Goal: Check status: Check status

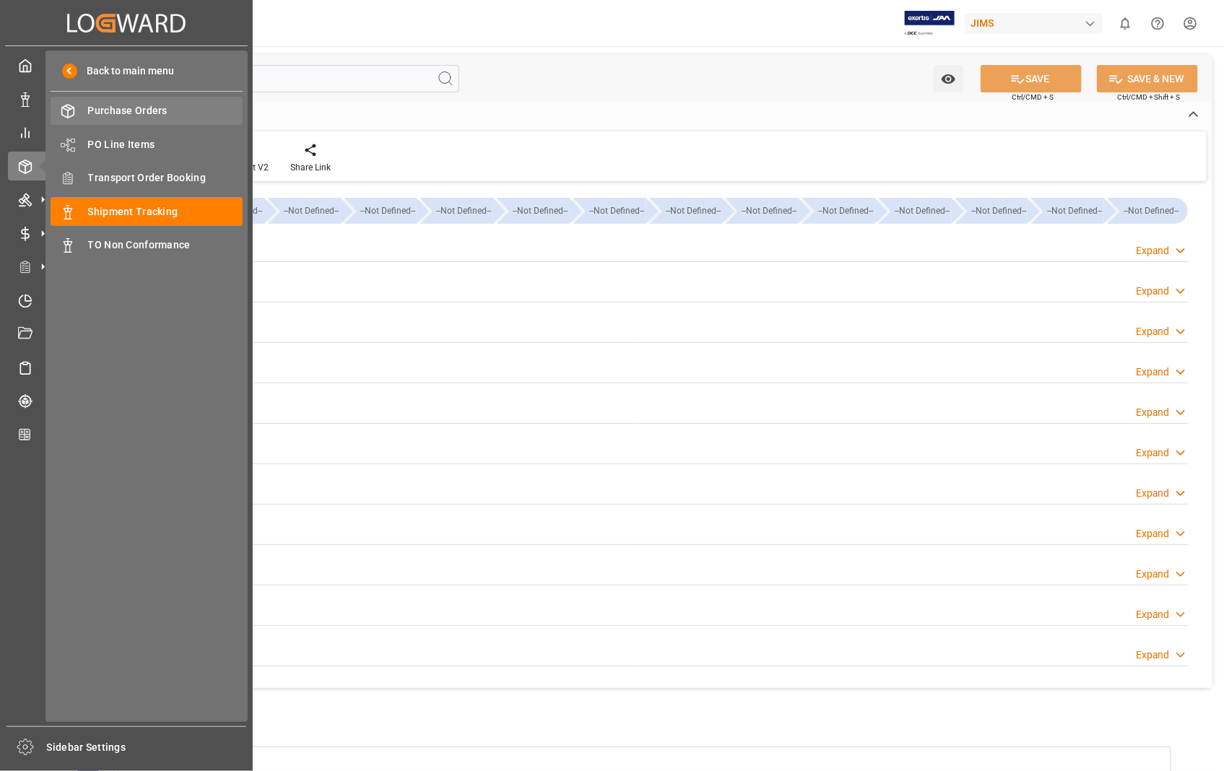
scroll to position [207, 0]
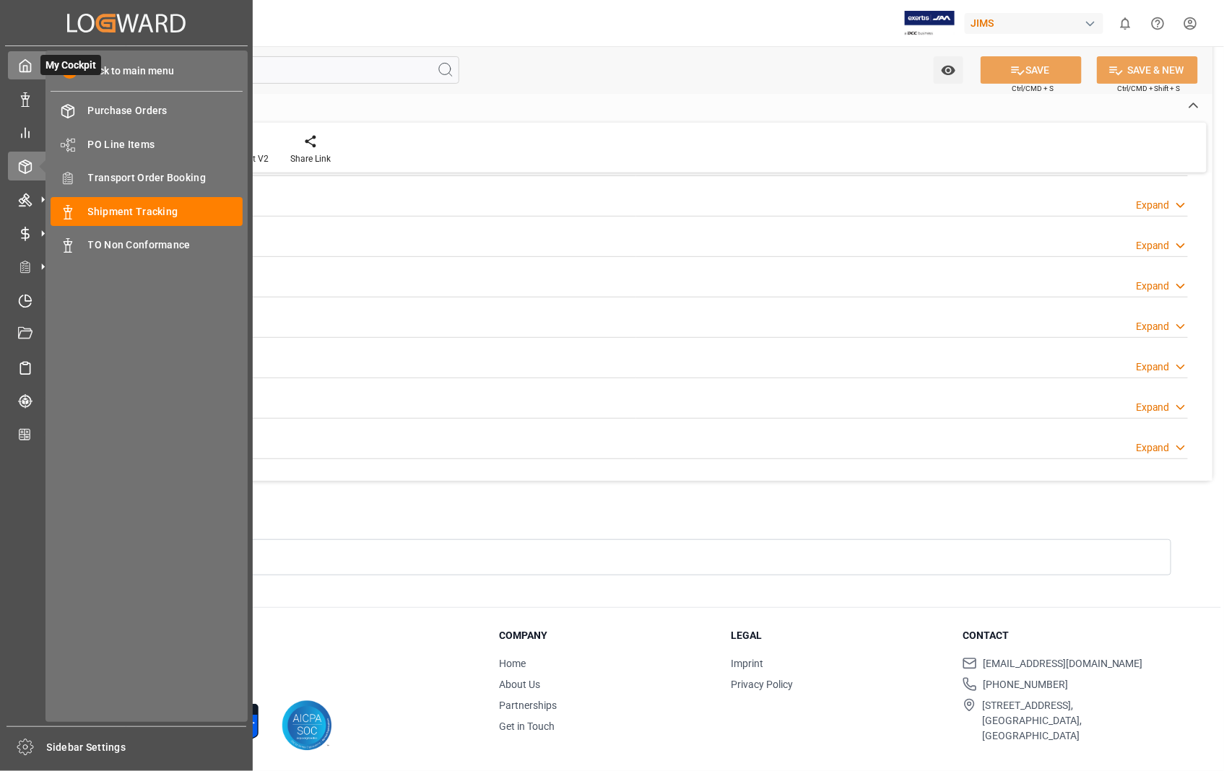
click at [20, 66] on icon at bounding box center [25, 66] width 11 height 12
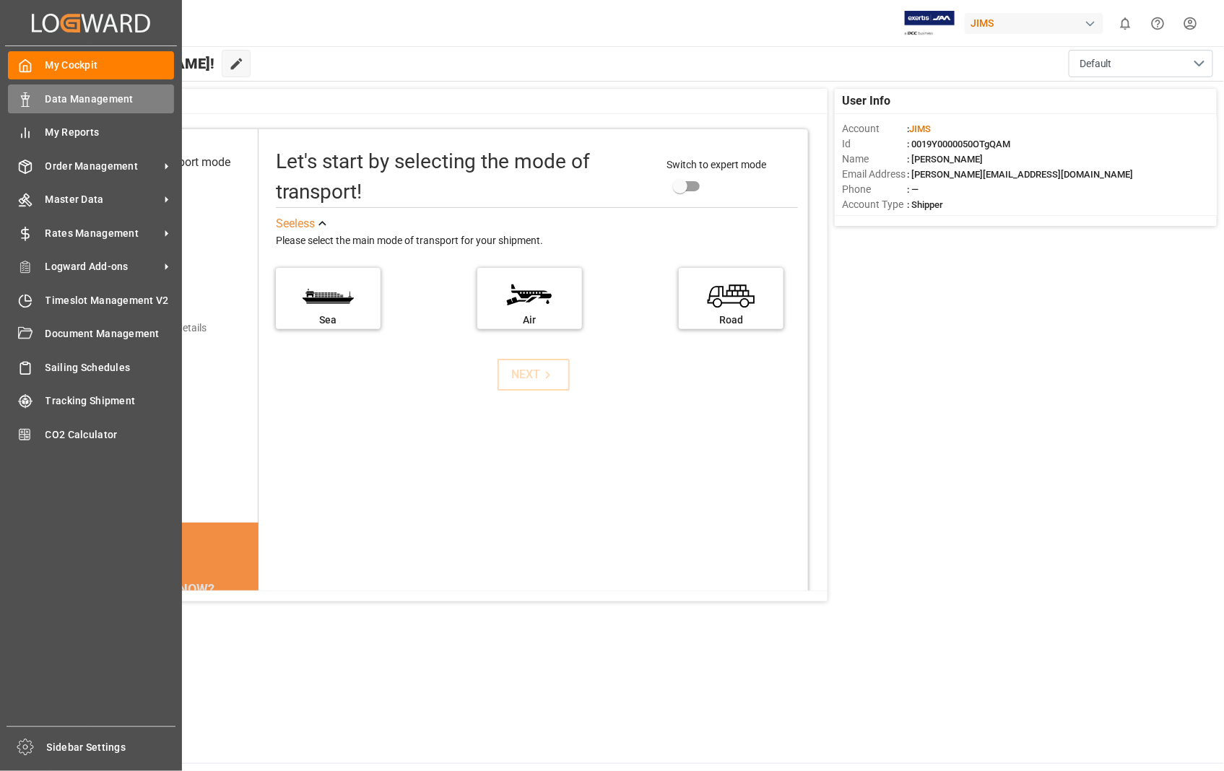
click at [92, 98] on span "Data Management" at bounding box center [109, 99] width 129 height 15
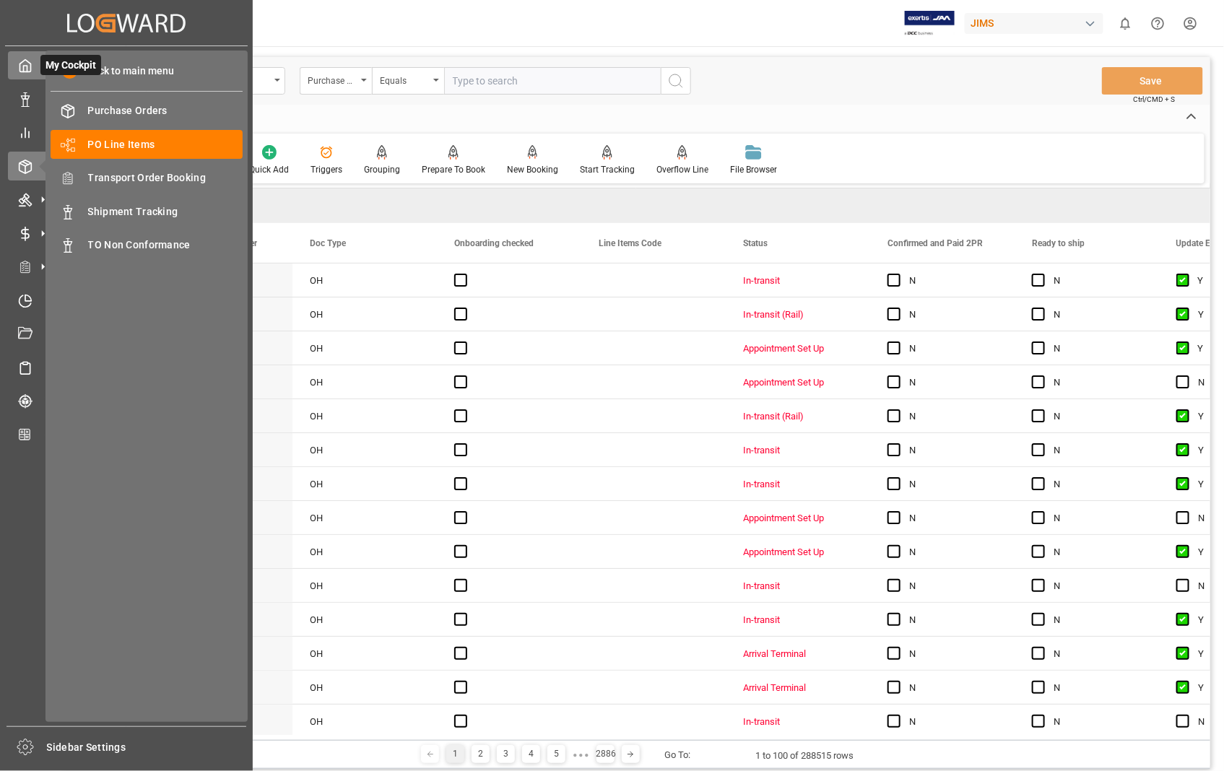
click at [24, 66] on polyline at bounding box center [26, 69] width 4 height 6
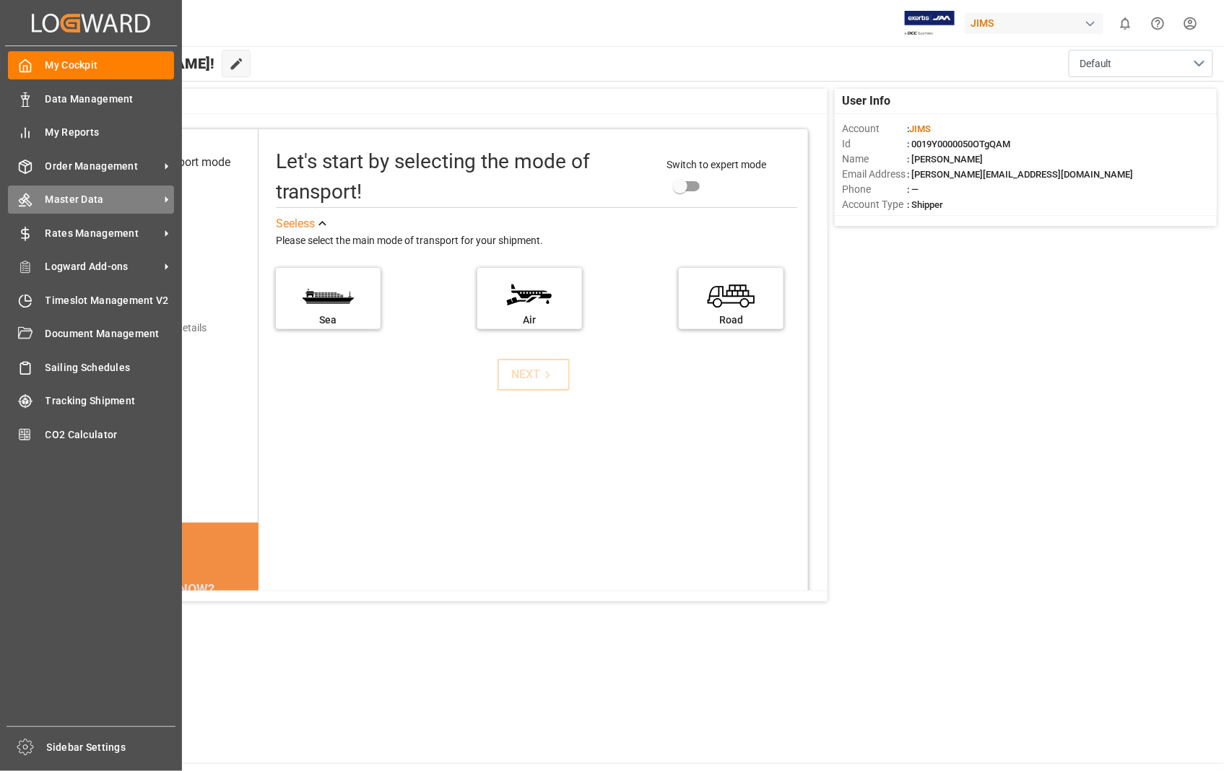
click at [85, 197] on span "Master Data" at bounding box center [102, 199] width 114 height 15
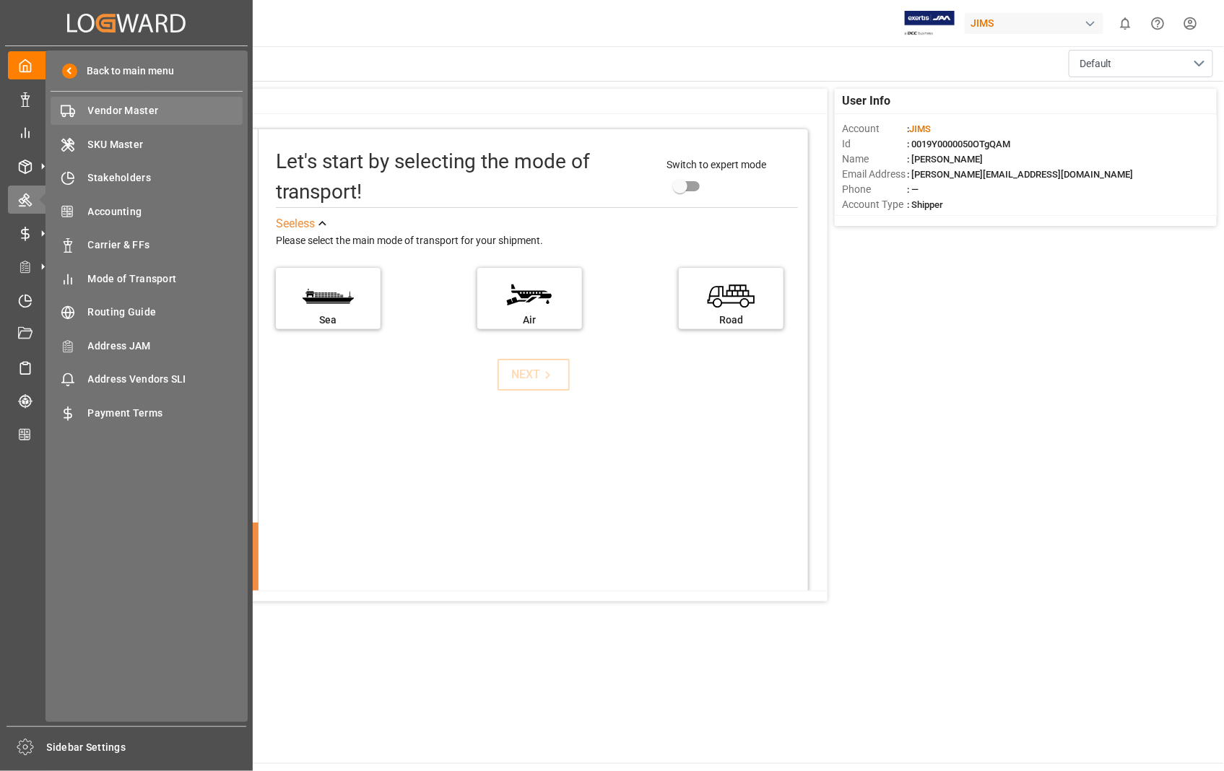
click at [128, 105] on span "Vendor Master" at bounding box center [165, 110] width 155 height 15
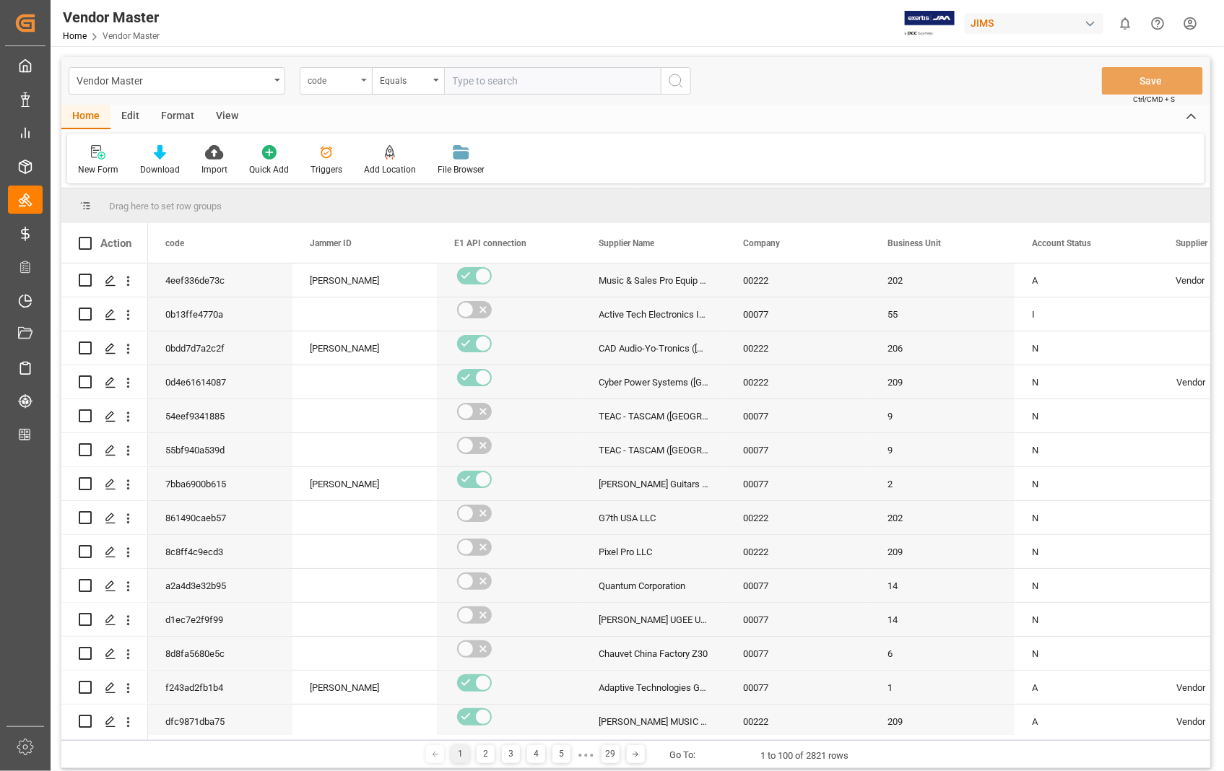
click at [361, 77] on div "code" at bounding box center [336, 80] width 72 height 27
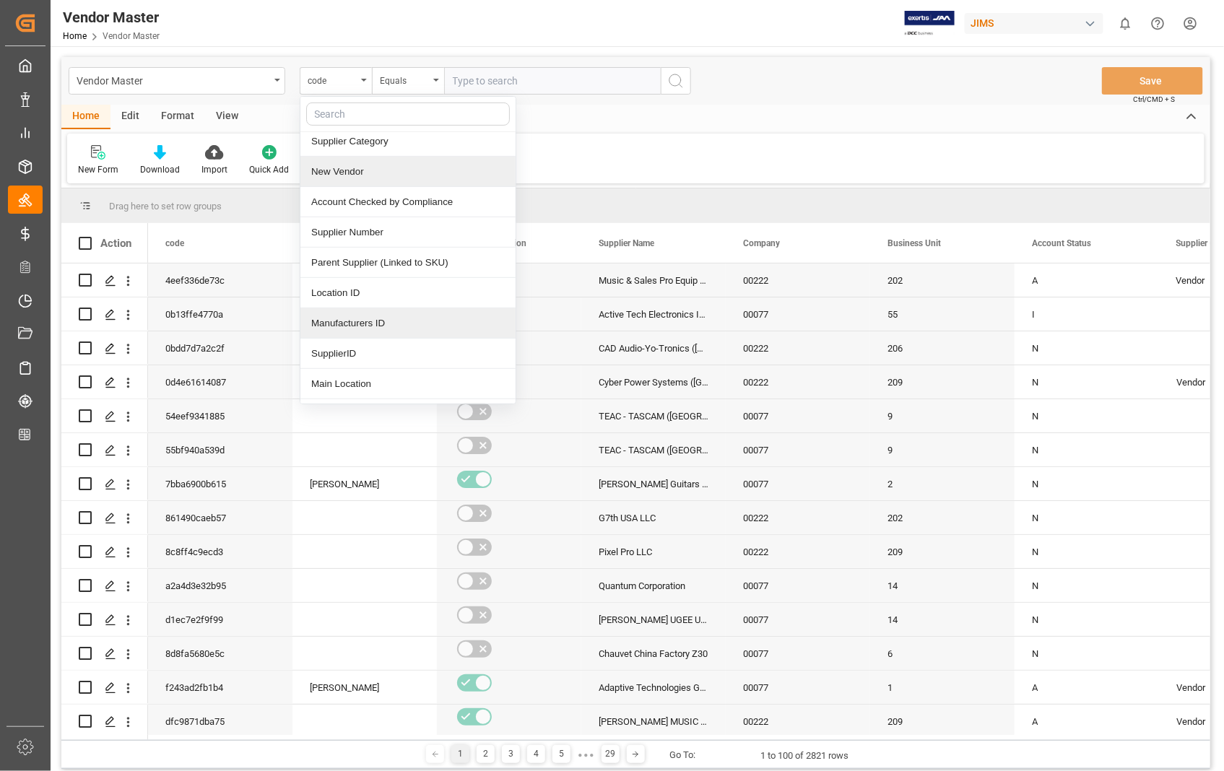
scroll to position [240, 0]
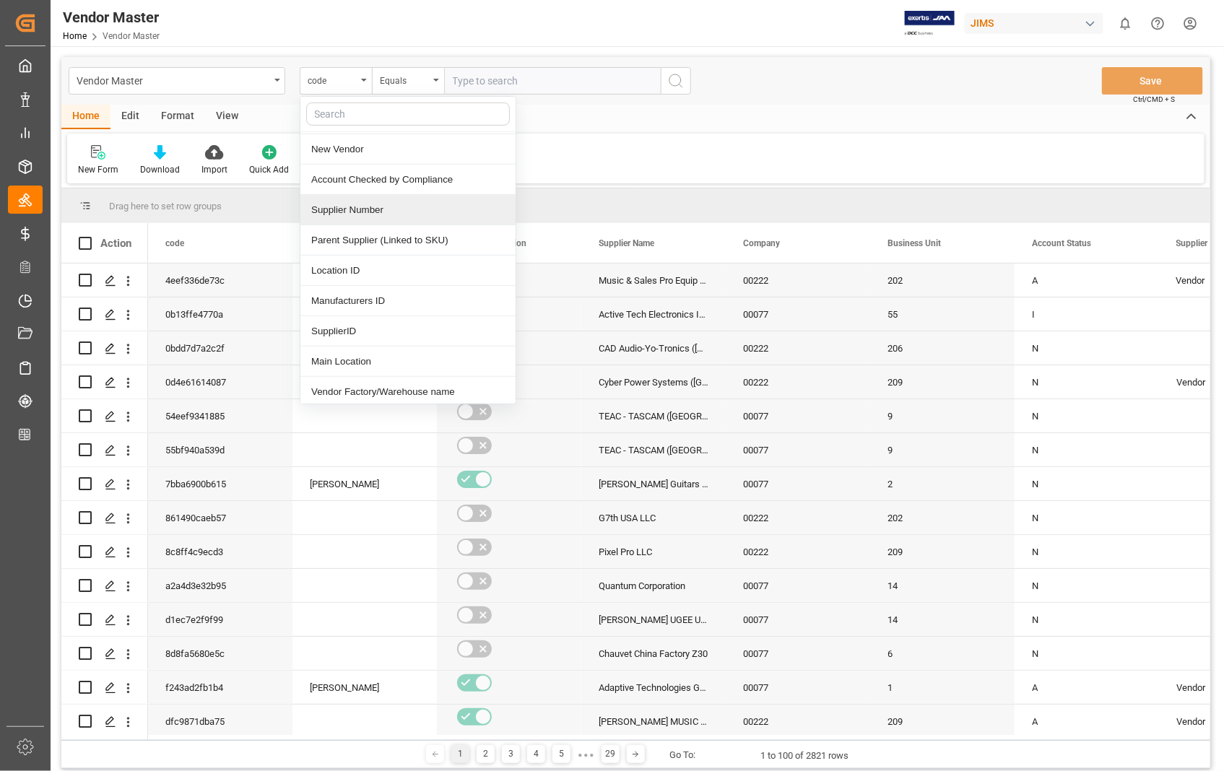
click at [376, 204] on div "Supplier Number" at bounding box center [407, 210] width 215 height 30
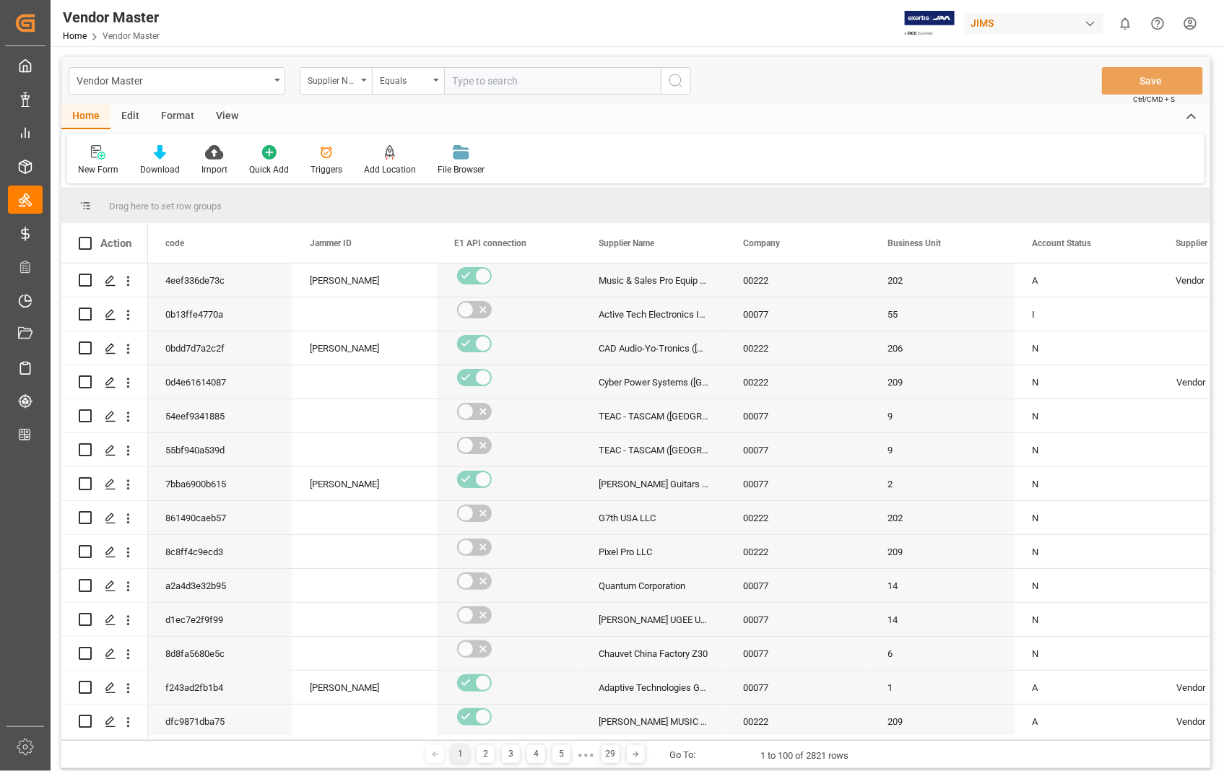
click at [549, 77] on input "text" at bounding box center [552, 80] width 217 height 27
paste input "443812"
type input "443812"
click at [682, 77] on icon "search button" at bounding box center [675, 80] width 17 height 17
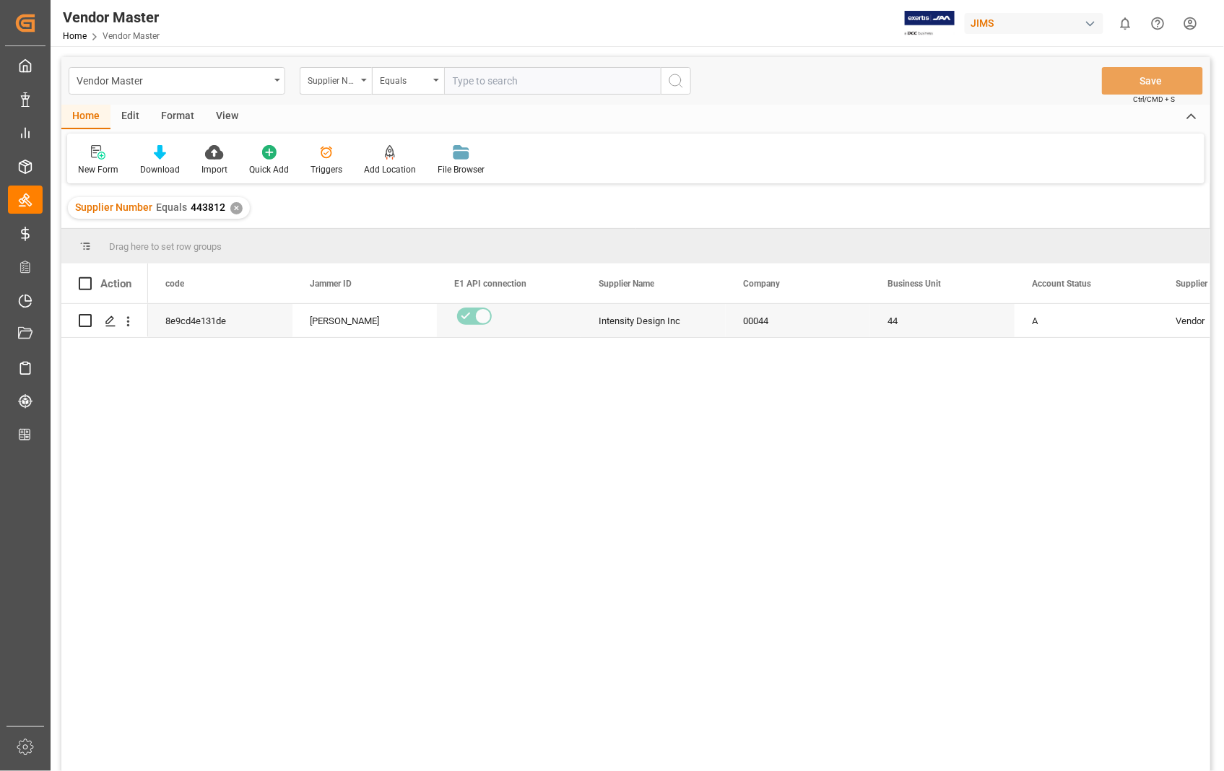
click at [230, 116] on div "View" at bounding box center [227, 117] width 44 height 25
click at [90, 164] on div "Default" at bounding box center [92, 169] width 28 height 13
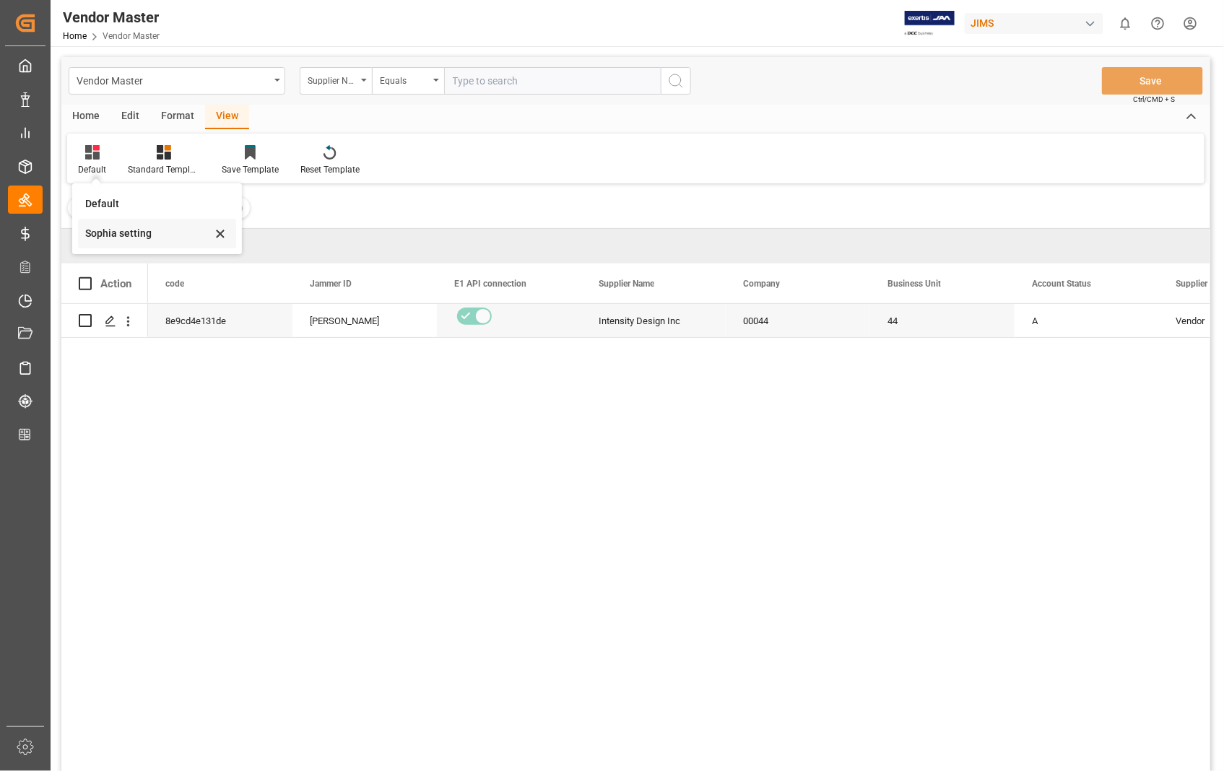
click at [121, 235] on div "Sophia setting" at bounding box center [148, 233] width 126 height 15
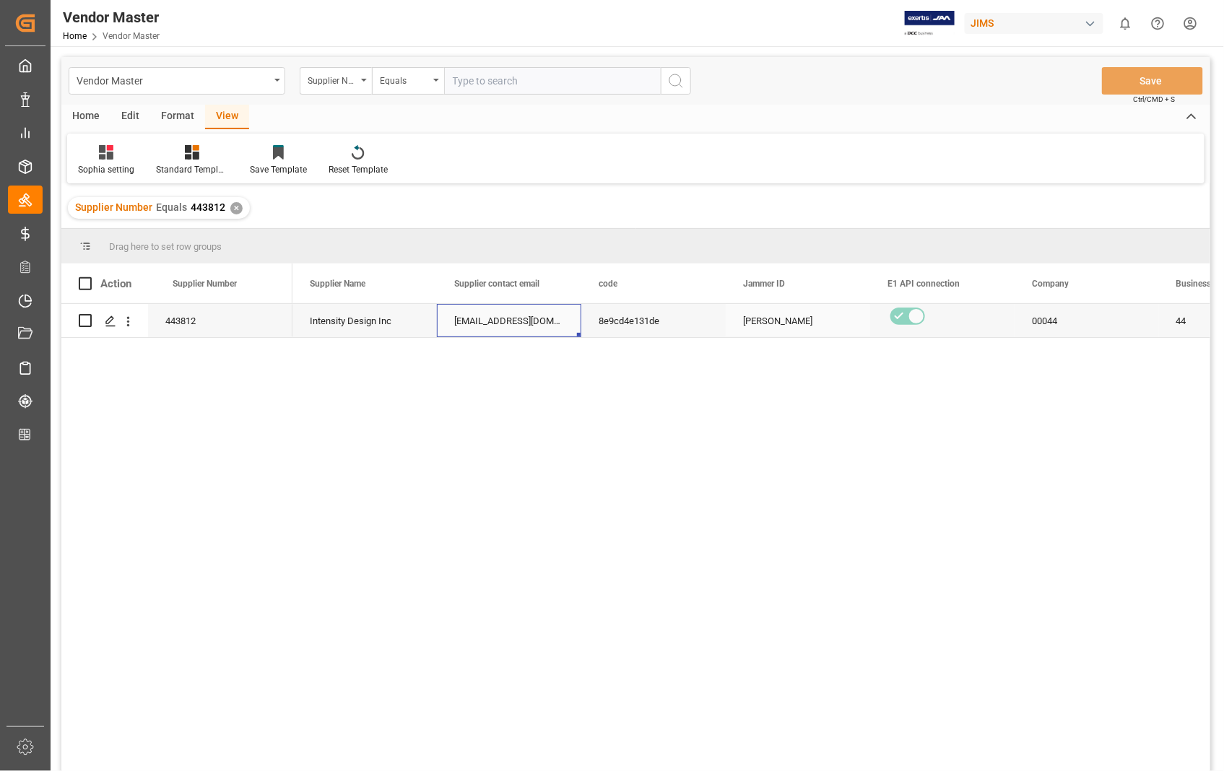
click at [495, 319] on div "[EMAIL_ADDRESS][DOMAIN_NAME]" at bounding box center [509, 320] width 144 height 33
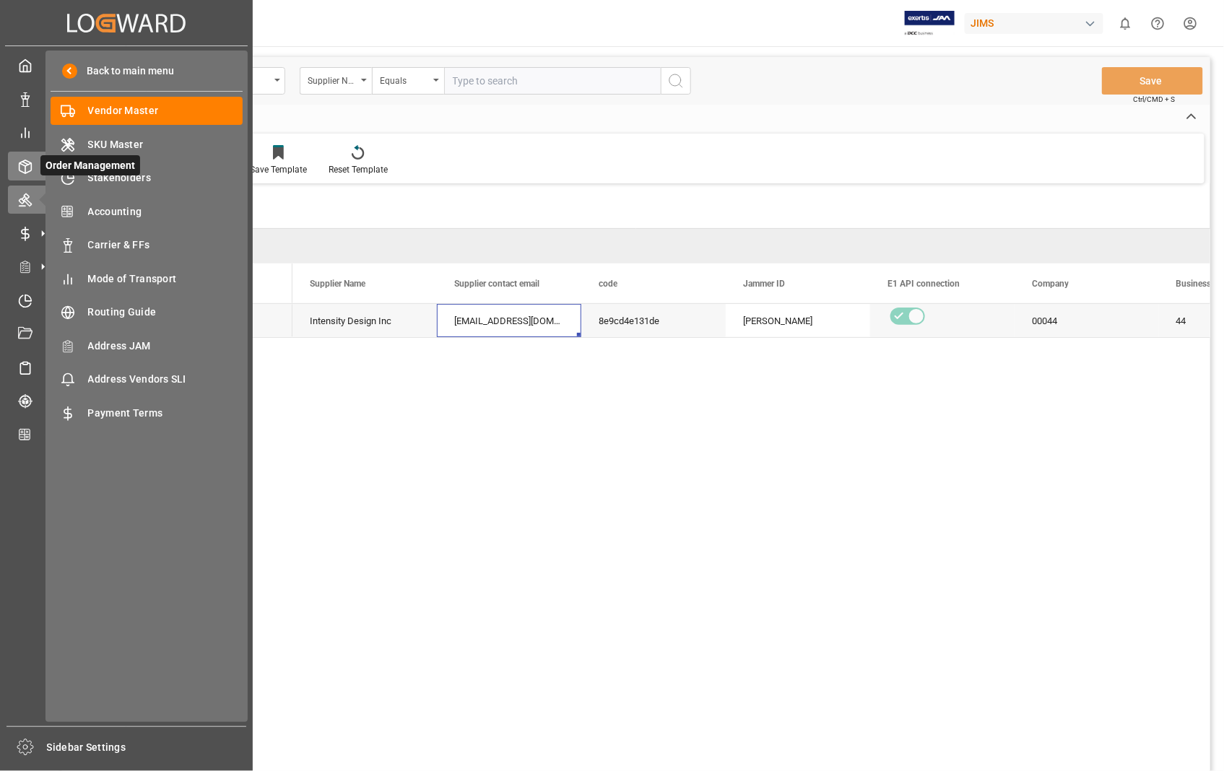
click at [17, 160] on div at bounding box center [20, 166] width 25 height 15
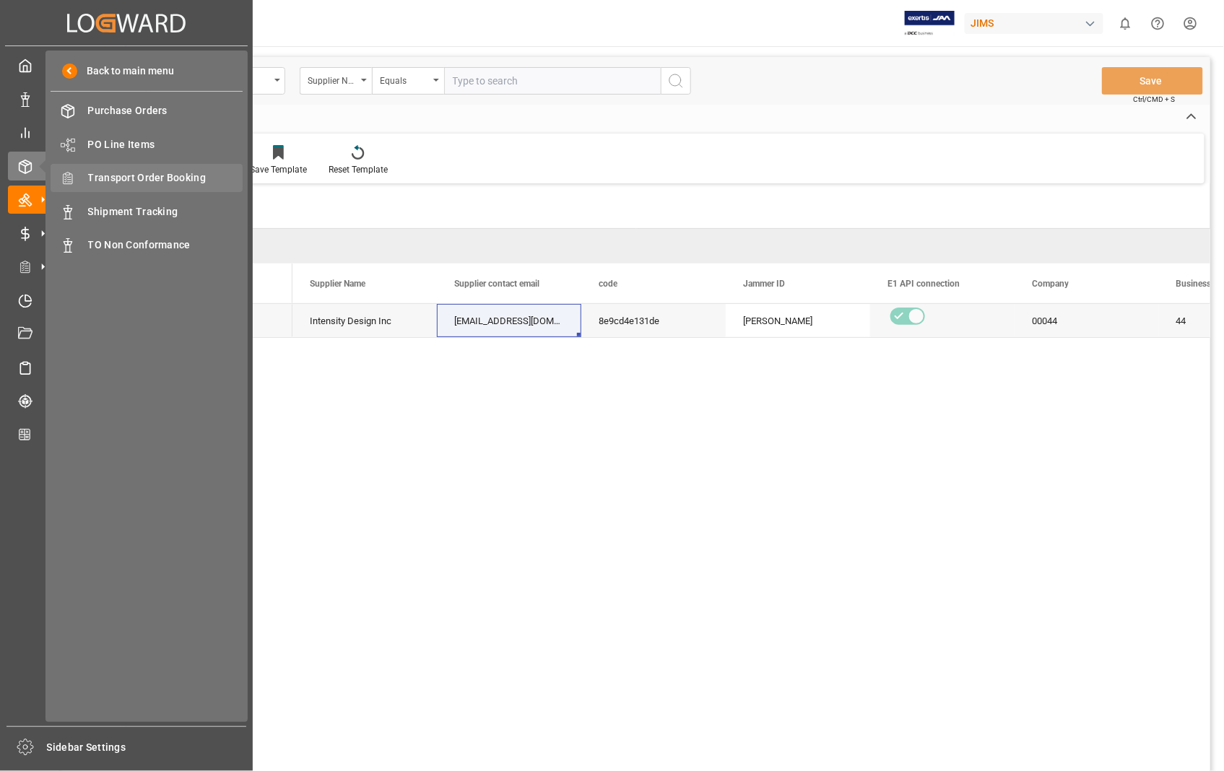
click at [125, 173] on span "Transport Order Booking" at bounding box center [165, 177] width 155 height 15
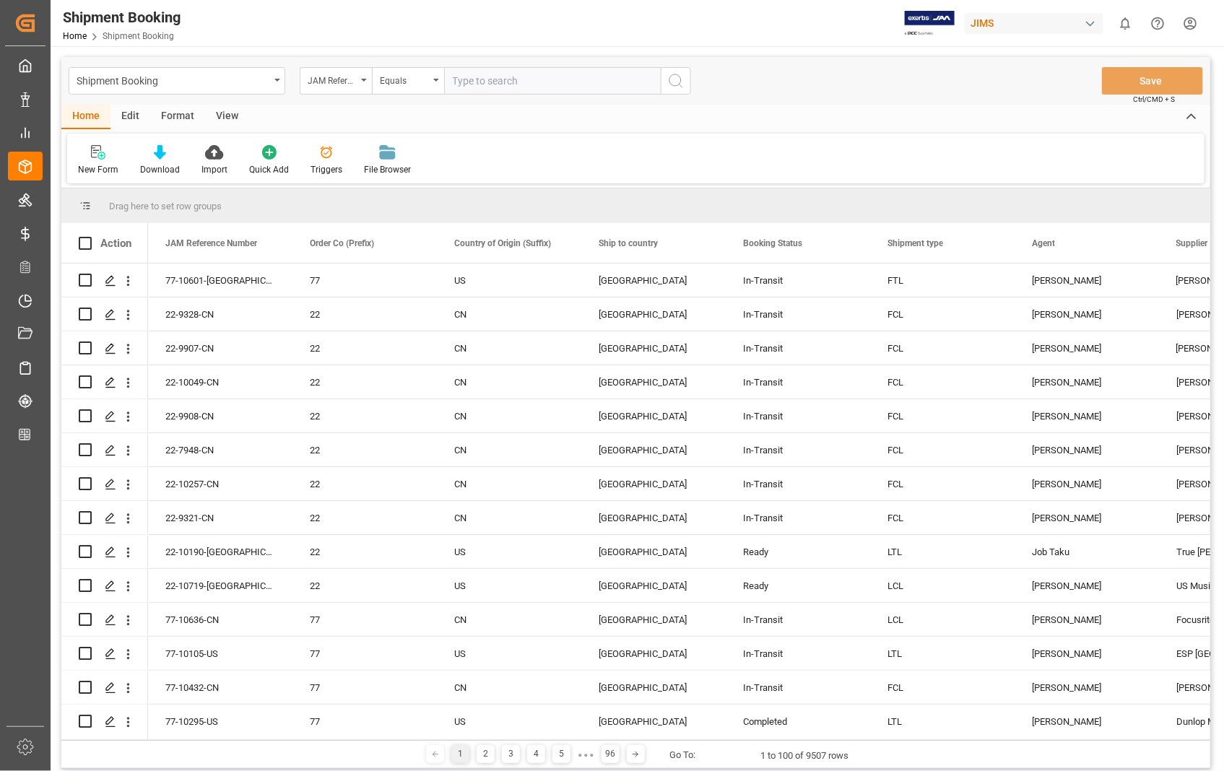
click at [534, 74] on input "text" at bounding box center [552, 80] width 217 height 27
paste input "22-9371-ID"
type input "22-9371-ID"
click at [680, 84] on icon "search button" at bounding box center [675, 80] width 17 height 17
